Goal: Check status: Check status

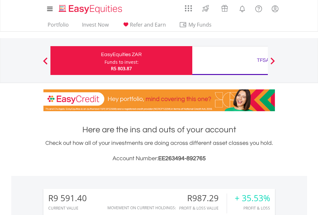
scroll to position [62, 101]
click at [104, 61] on div "Funds to invest:" at bounding box center [121, 62] width 34 height 6
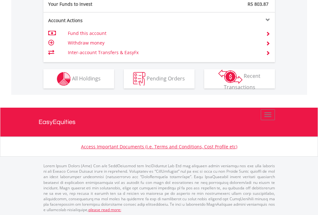
scroll to position [641, 0]
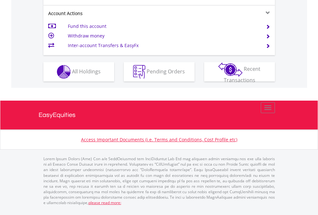
scroll to position [628, 0]
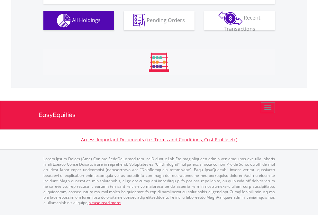
scroll to position [740, 0]
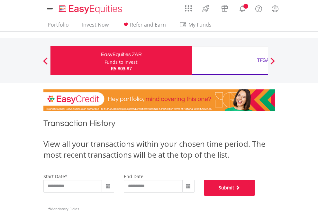
click at [255, 196] on button "Submit" at bounding box center [229, 188] width 51 height 16
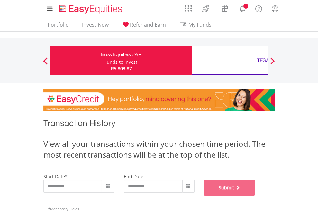
scroll to position [260, 0]
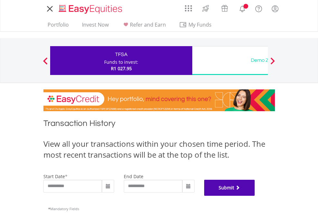
click at [255, 196] on button "Submit" at bounding box center [229, 188] width 51 height 16
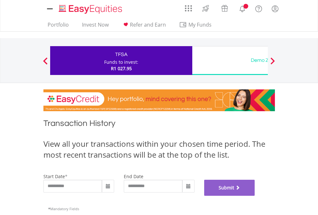
scroll to position [260, 0]
